Goal: Find specific page/section: Find specific page/section

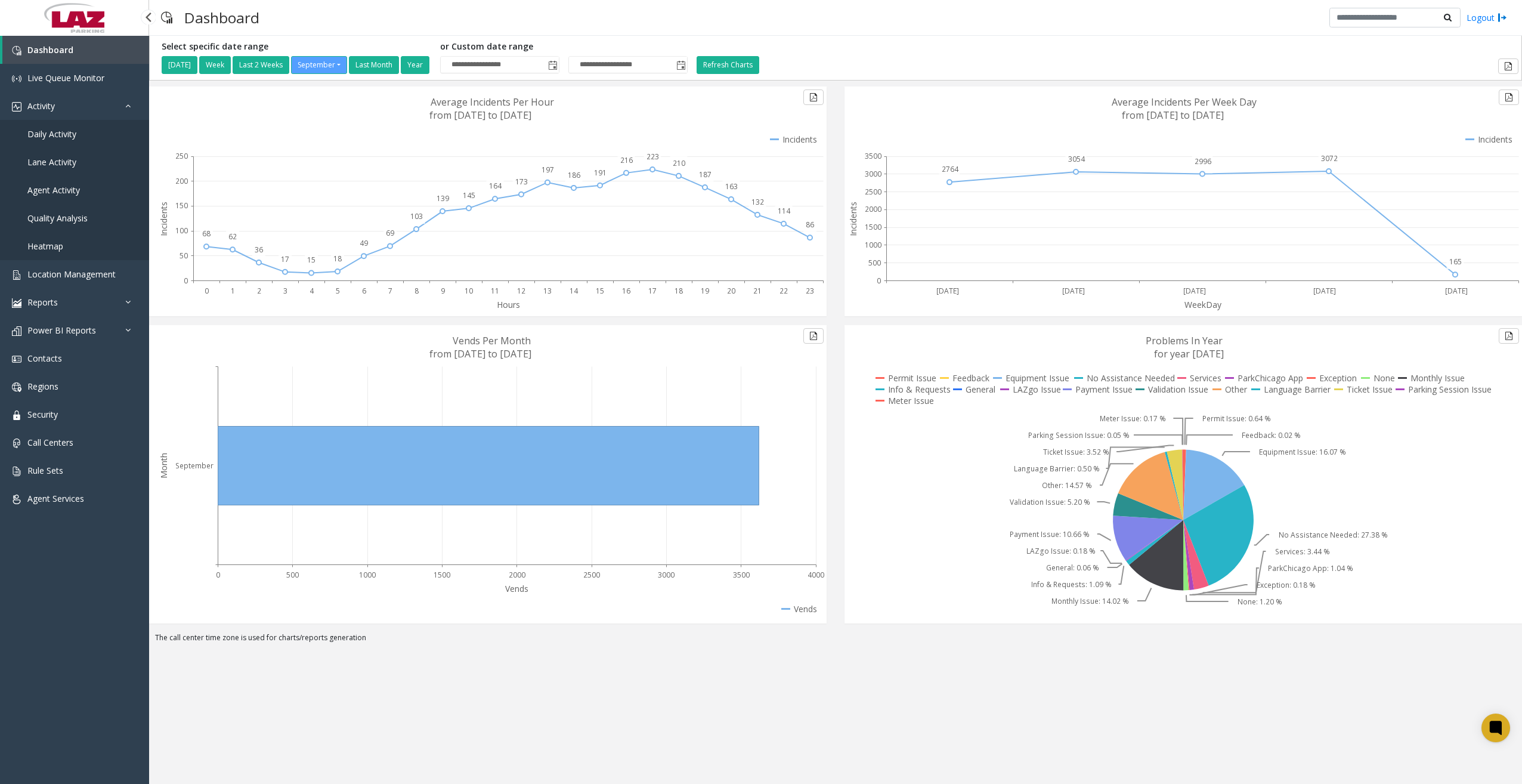
click at [72, 135] on span "Daily Activity" at bounding box center [52, 134] width 49 height 11
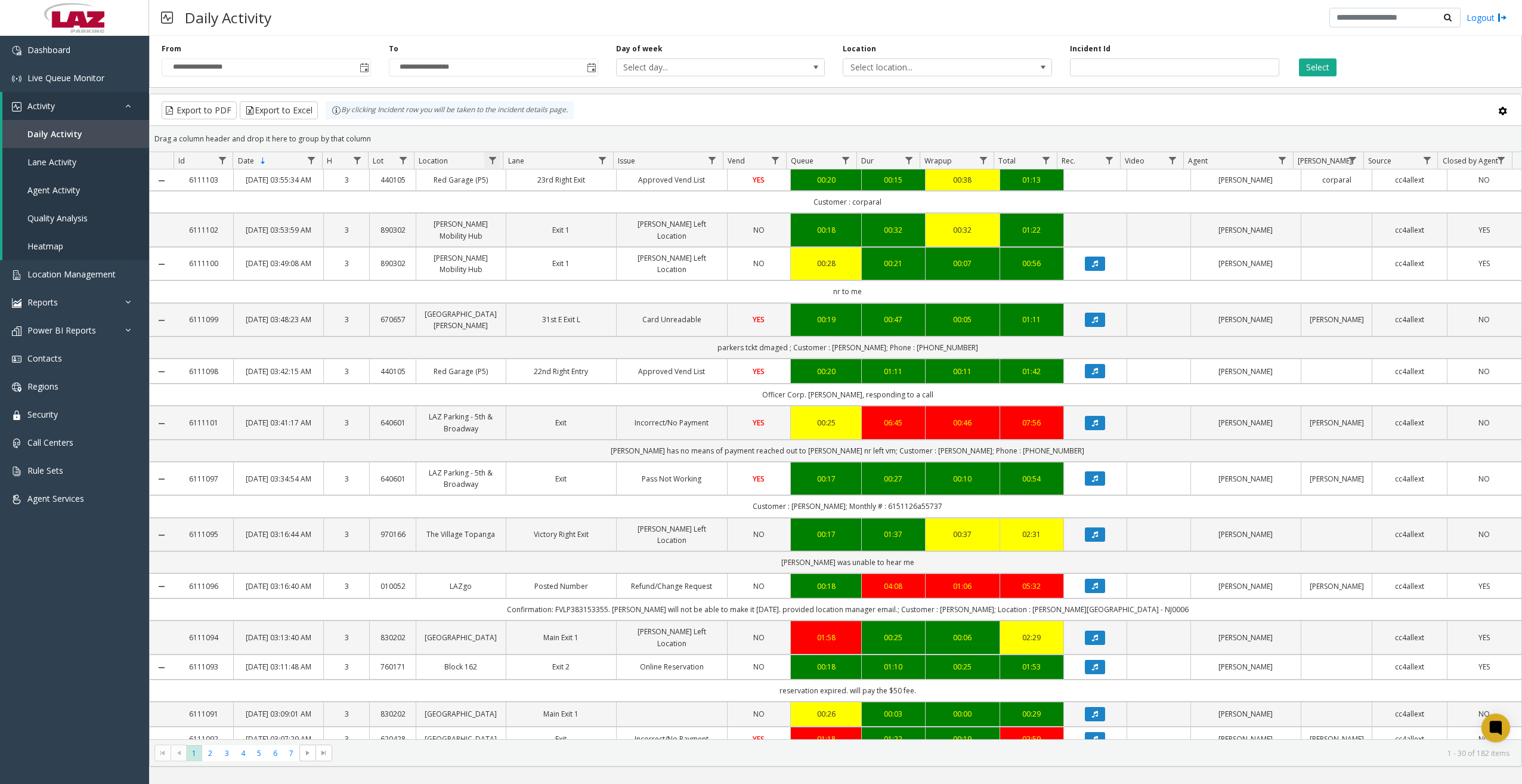
click at [496, 161] on span "Data table" at bounding box center [493, 161] width 10 height 10
click at [532, 219] on input "Location Filter" at bounding box center [544, 212] width 101 height 20
type input "******"
click at [577, 319] on button "Filter" at bounding box center [570, 323] width 49 height 26
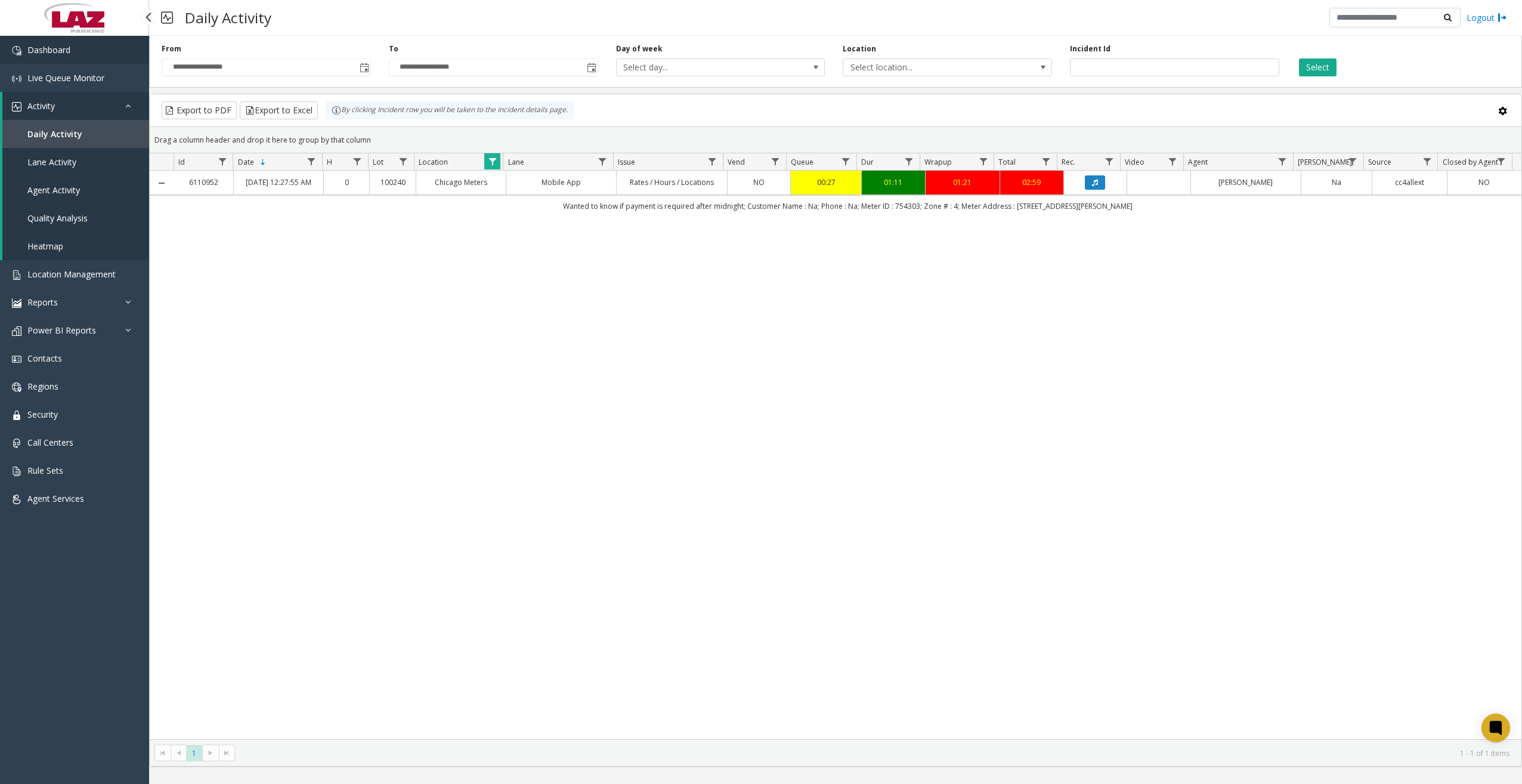
click at [51, 51] on span "Dashboard" at bounding box center [49, 50] width 43 height 11
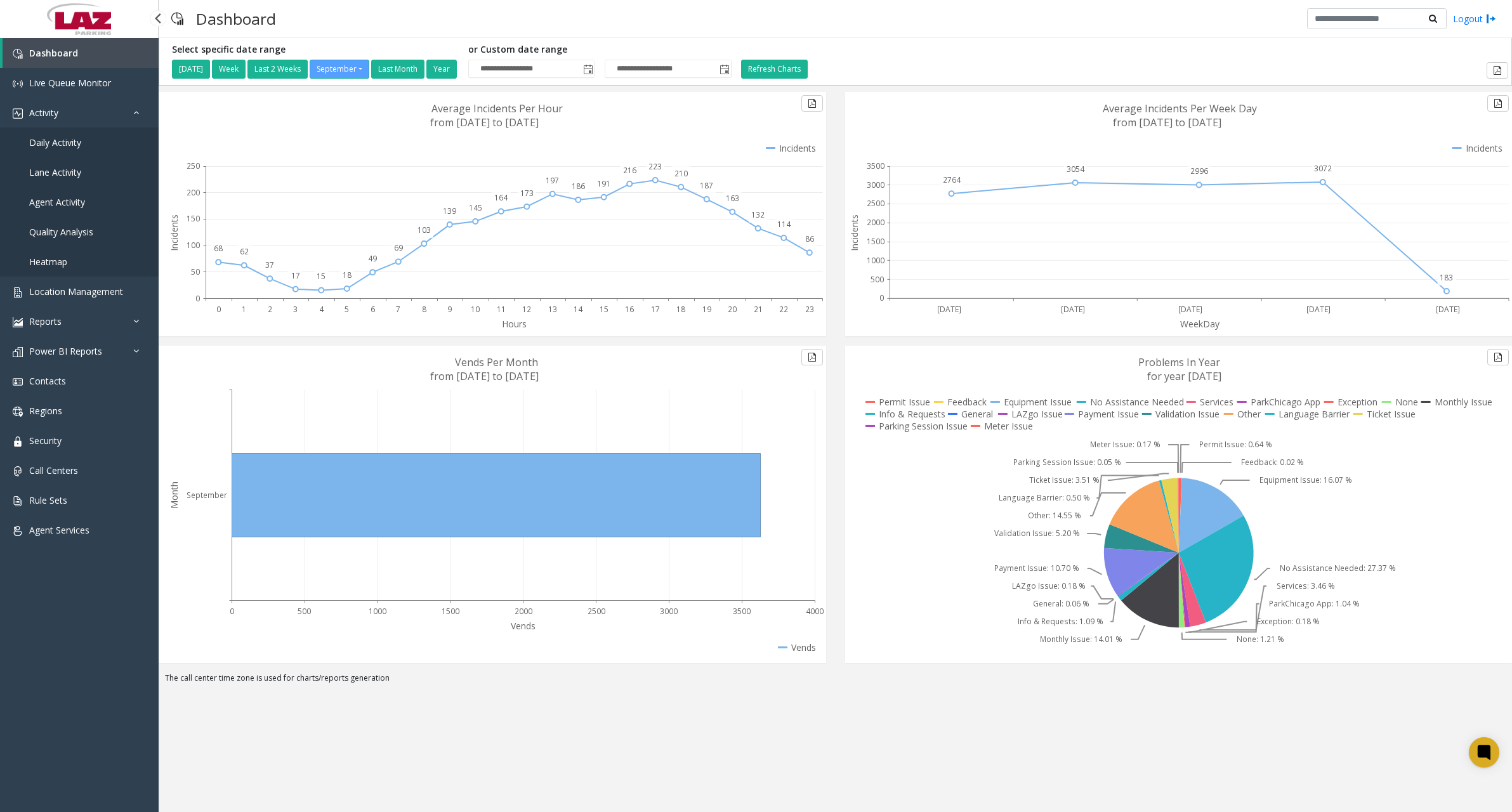
click at [64, 145] on span "Daily Activity" at bounding box center [55, 142] width 52 height 12
